Goal: Task Accomplishment & Management: Use online tool/utility

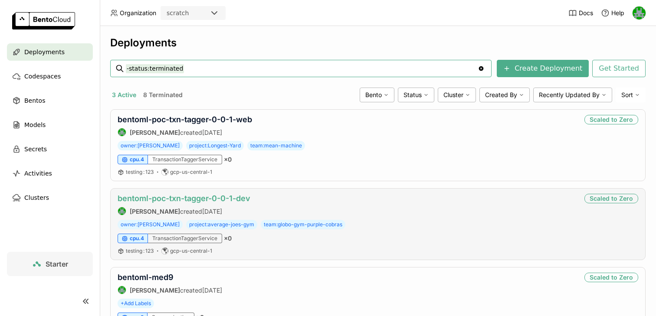
click at [186, 201] on link "bentoml-poc-txn-tagger-0-0-1-dev" at bounding box center [184, 198] width 133 height 9
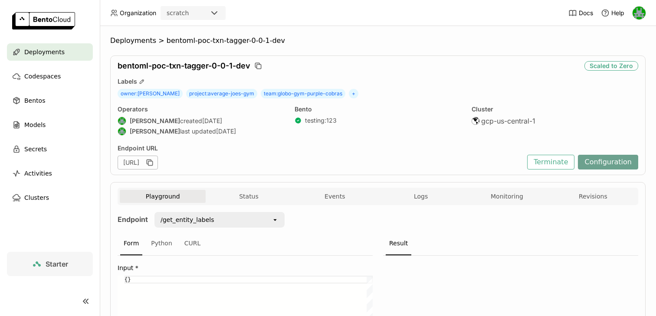
click at [605, 161] on button "Configuration" at bounding box center [608, 162] width 60 height 15
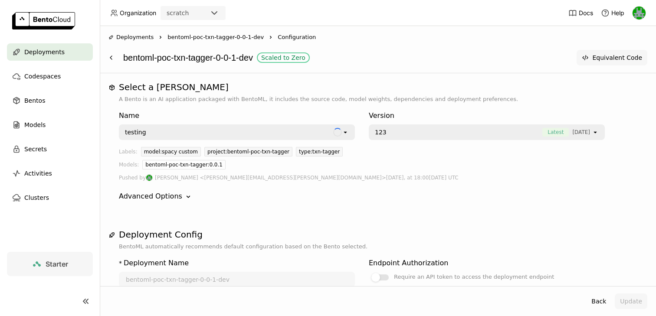
click at [624, 59] on button "Equivalent Code" at bounding box center [612, 58] width 71 height 16
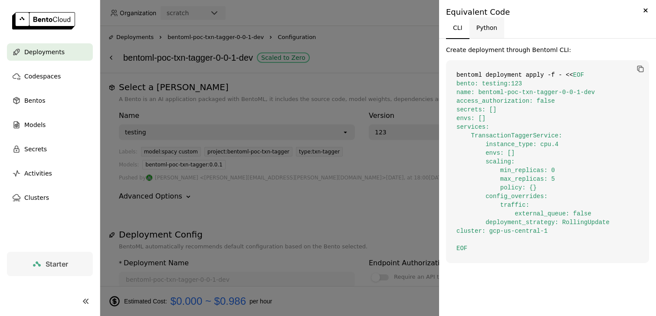
click at [487, 30] on button "Python" at bounding box center [487, 27] width 35 height 21
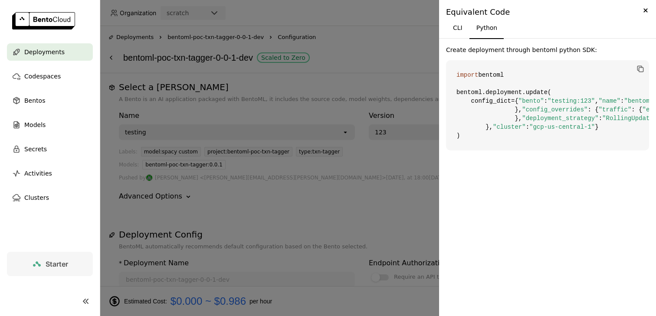
scroll to position [17, 0]
click at [463, 31] on button "CLI" at bounding box center [457, 27] width 23 height 21
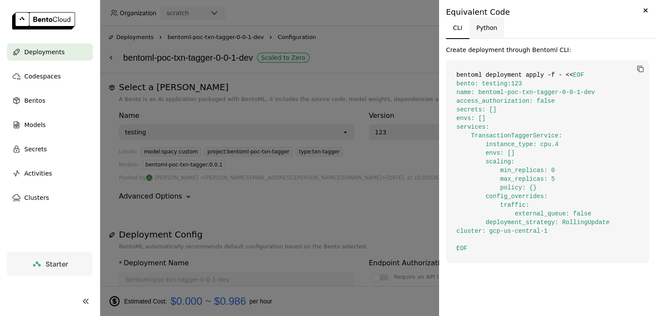
click at [489, 28] on button "Python" at bounding box center [487, 27] width 35 height 21
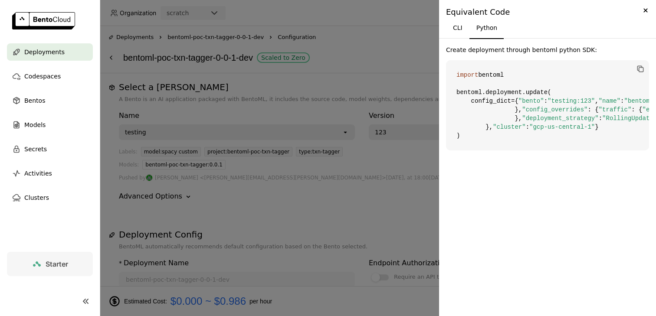
scroll to position [23, 0]
click at [463, 24] on button "CLI" at bounding box center [457, 27] width 23 height 21
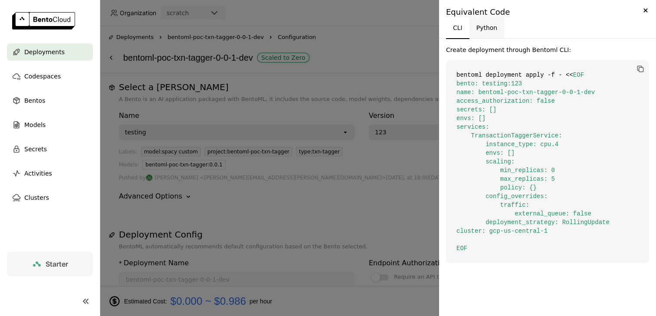
click at [496, 22] on button "Python" at bounding box center [487, 27] width 35 height 21
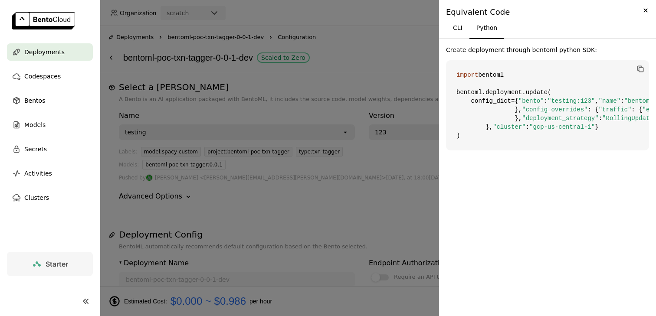
click at [516, 76] on code "import bentoml bentoml.deployment.update( config_dict={ "bento" : "testing:123"…" at bounding box center [547, 105] width 203 height 90
click at [458, 29] on button "CLI" at bounding box center [457, 27] width 23 height 21
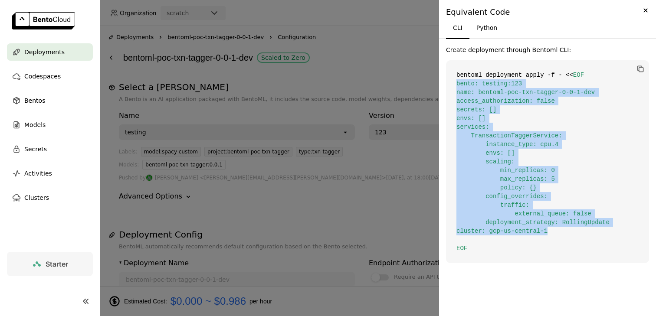
drag, startPoint x: 457, startPoint y: 82, endPoint x: 558, endPoint y: 230, distance: 179.5
click at [558, 230] on code "bentoml deployment apply -f - << EOF bento: testing:123 name: bentoml-poc-txn-t…" at bounding box center [547, 161] width 203 height 203
copy span "bento: testing:123 name: bentoml-poc-txn-tagger-0-0-1-dev access_authorization:…"
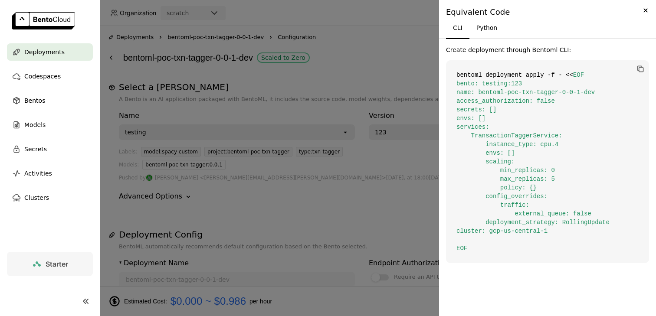
click at [377, 74] on div at bounding box center [328, 158] width 656 height 316
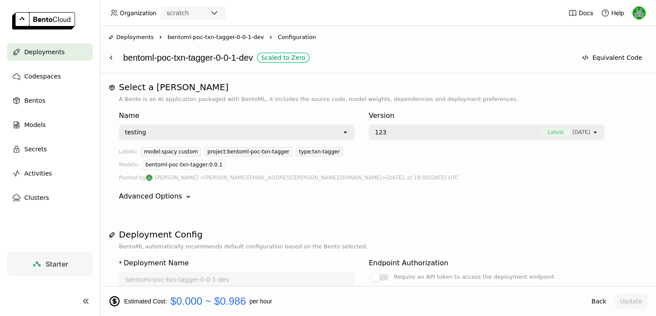
click at [369, 82] on h1 "Select a [PERSON_NAME]" at bounding box center [378, 87] width 518 height 10
click at [429, 66] on div "Deployments Right bentoml-poc-txn-tagger-0-0-1-dev Right Configuration bentoml-…" at bounding box center [378, 49] width 556 height 47
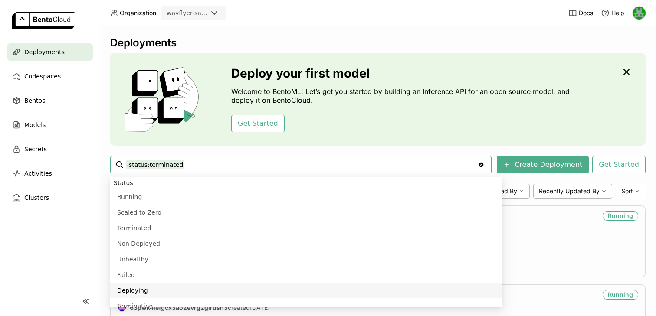
click at [310, 130] on div "Get Started" at bounding box center [402, 123] width 343 height 17
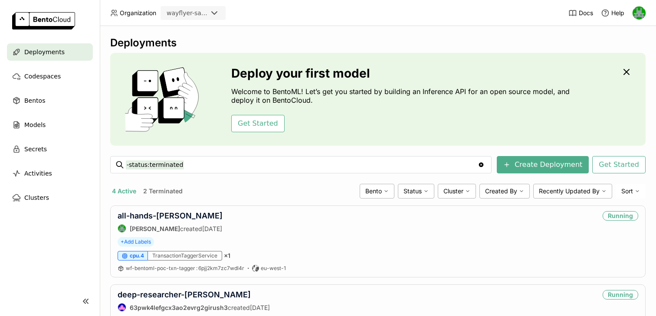
click at [161, 189] on button "2 Terminated" at bounding box center [162, 191] width 43 height 11
